Goal: Transaction & Acquisition: Purchase product/service

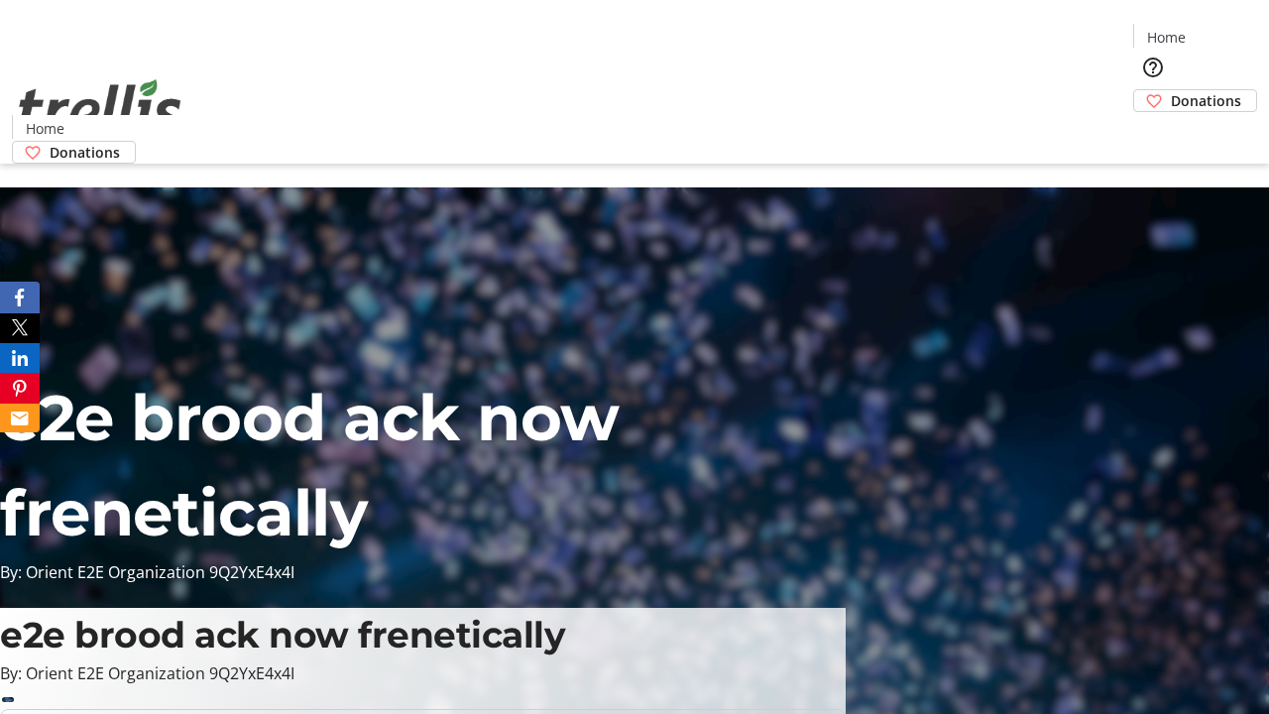
click at [1171, 90] on span "Donations" at bounding box center [1206, 100] width 70 height 21
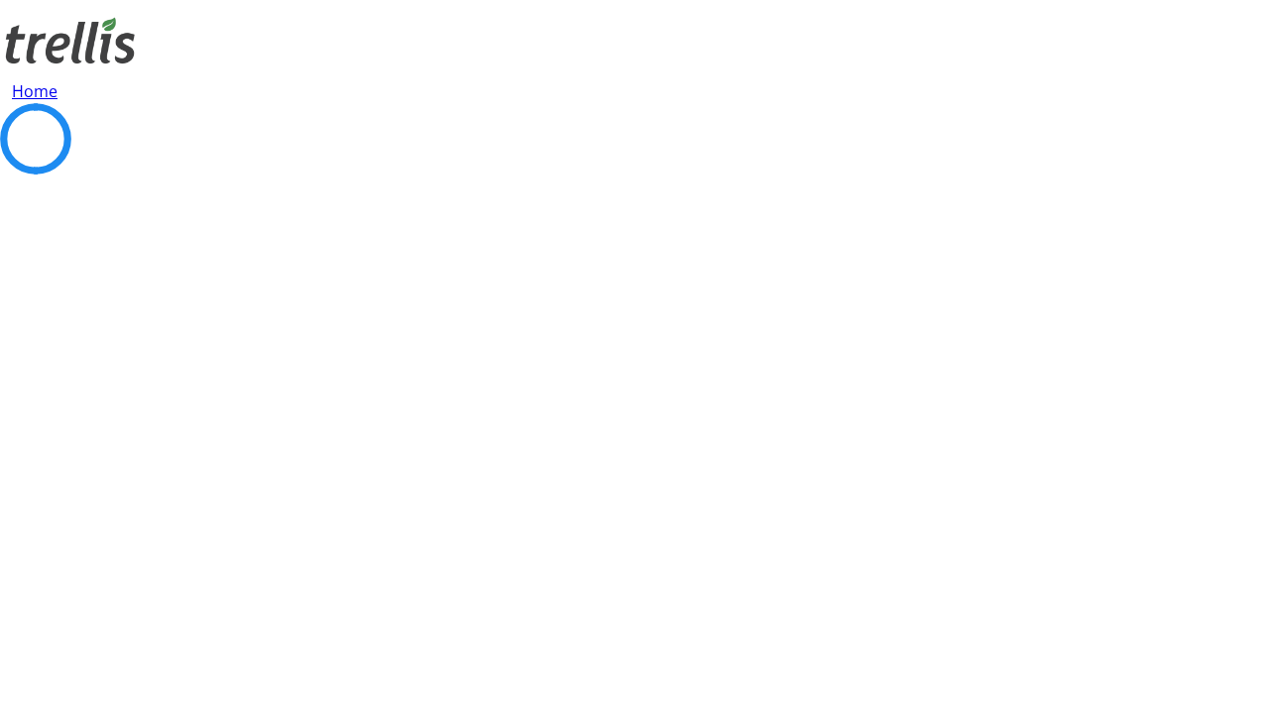
select select "CA"
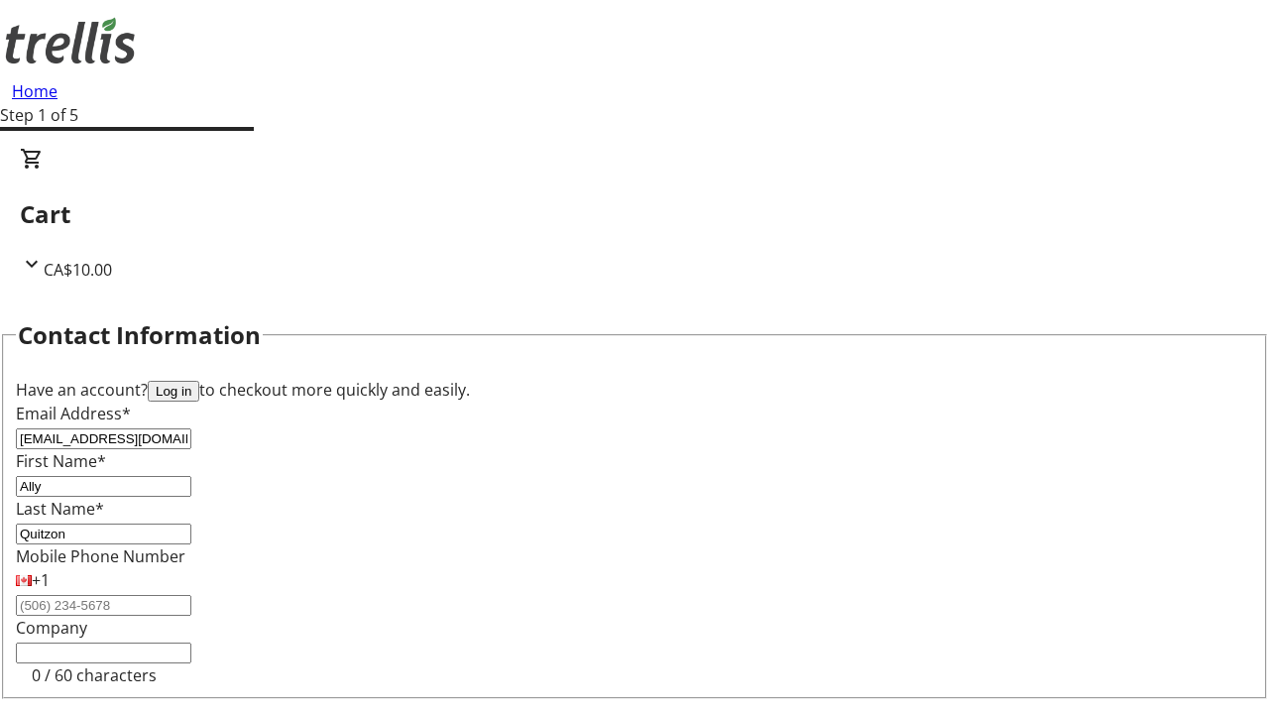
type input "[STREET_ADDRESS][PERSON_NAME]"
type input "Kelowna"
select select "BC"
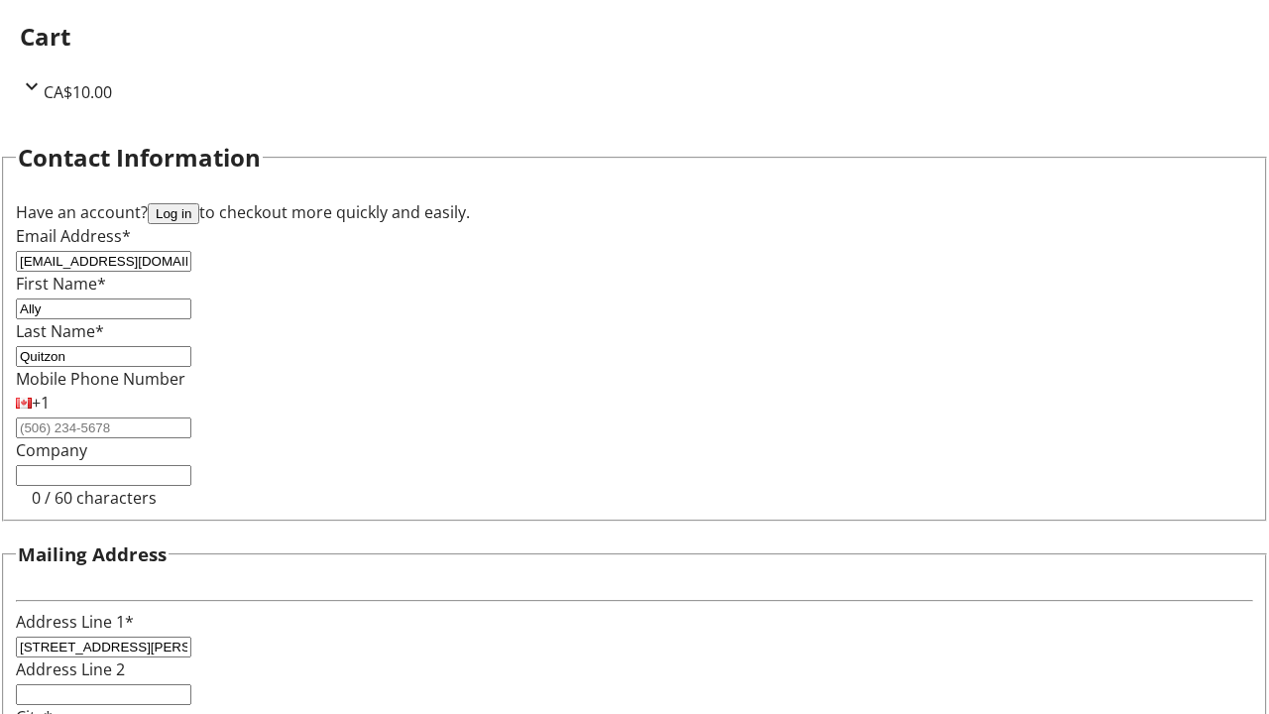
type input "Kelowna"
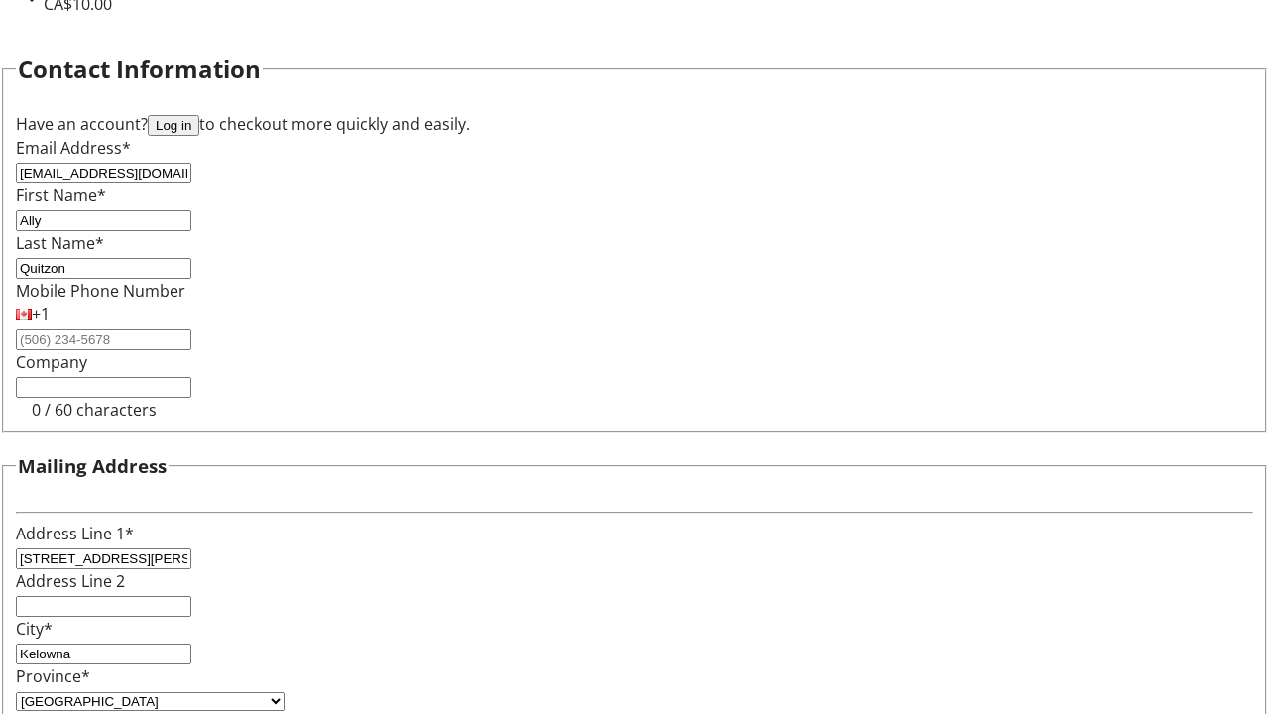
type input "V1Y 0C2"
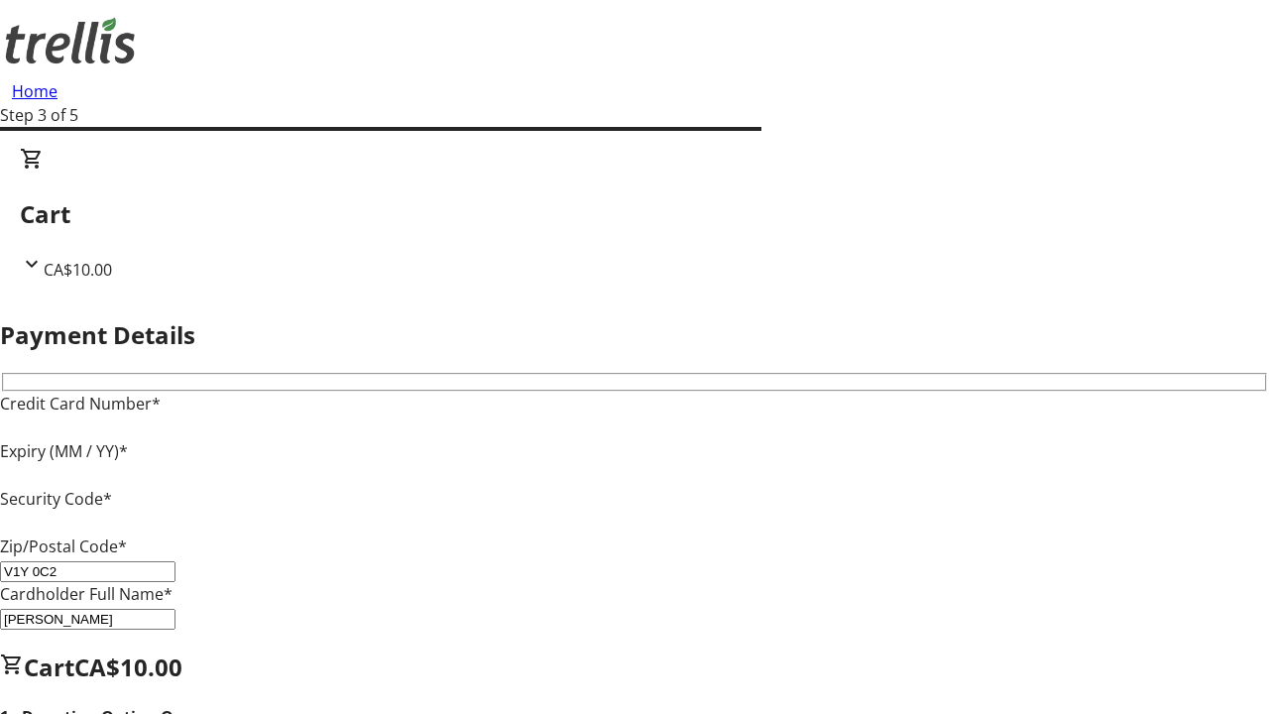
type input "V1Y 0C2"
